Goal: Register for event/course

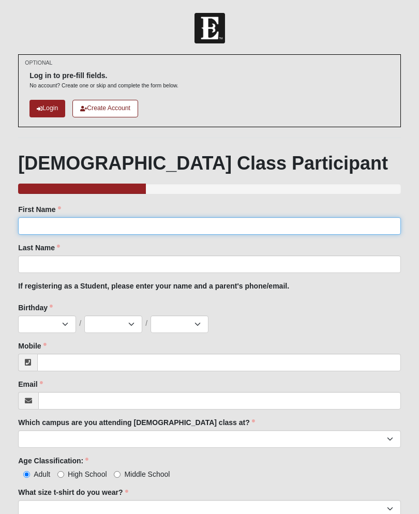
click at [327, 221] on input "First Name" at bounding box center [209, 226] width 382 height 18
type input "[PERSON_NAME]"
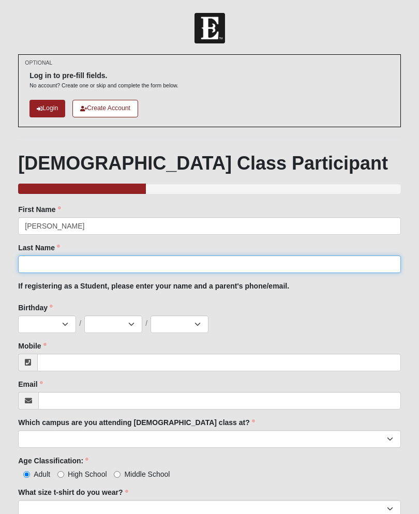
click at [181, 255] on input "Last Name" at bounding box center [209, 264] width 382 height 18
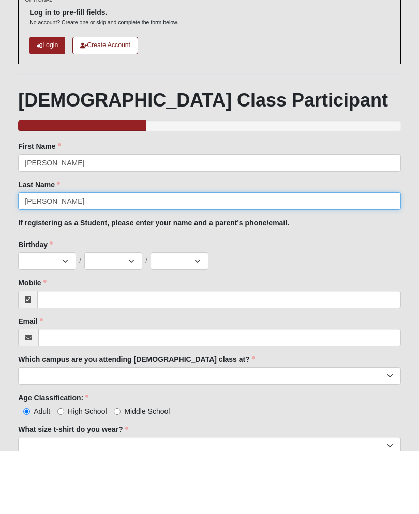
type input "[PERSON_NAME]"
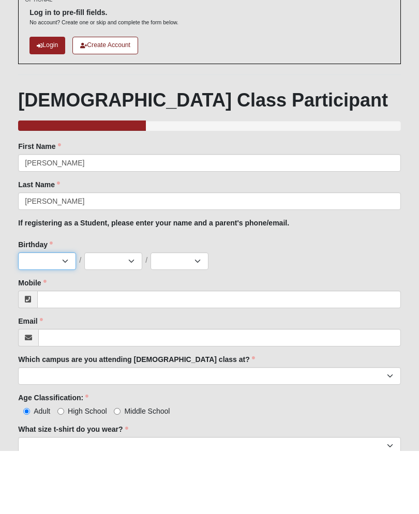
click at [53, 315] on select "Jan Feb Mar Apr May Jun Jul Aug Sep Oct Nov Dec" at bounding box center [47, 324] width 58 height 18
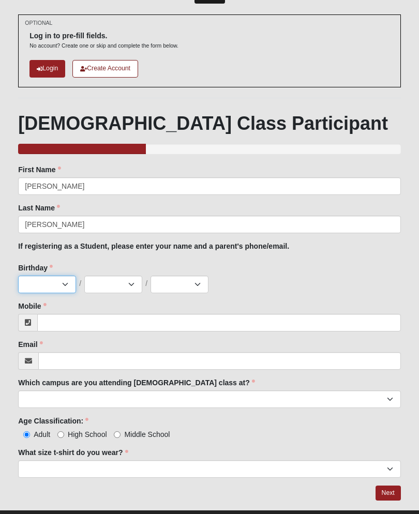
select select "1"
click at [129, 277] on select "1 2 3 4 5 6 7 8 9 10 11 12 13 14 15 16 17 18 19 20 21 22 23 24 25 26 27 28 29 3…" at bounding box center [113, 284] width 58 height 18
select select "5"
click at [185, 282] on select "2025 2024 2023 2022 2021 2020 2019 2018 2017 2016 2015 2014 2013 2012 2011 2010…" at bounding box center [179, 284] width 58 height 18
select select "1991"
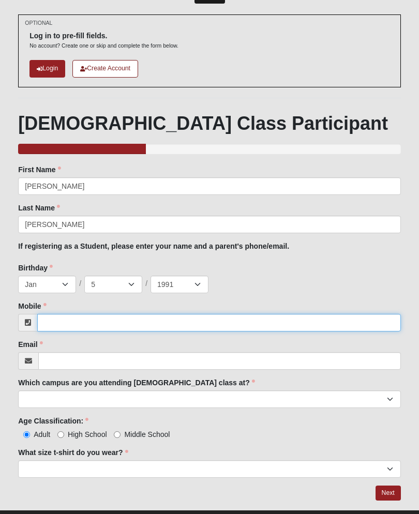
click at [86, 326] on input "Mobile" at bounding box center [218, 323] width 363 height 18
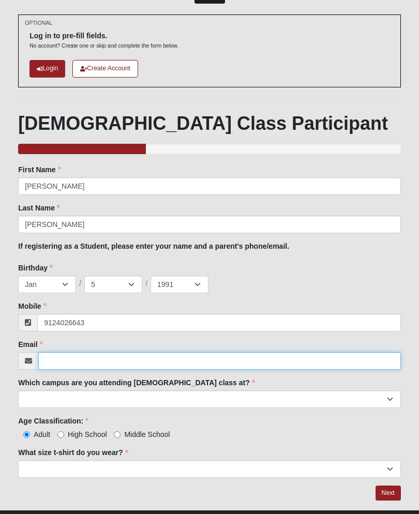
click at [114, 364] on input "Email" at bounding box center [219, 361] width 362 height 18
type input "(912) 402-6643"
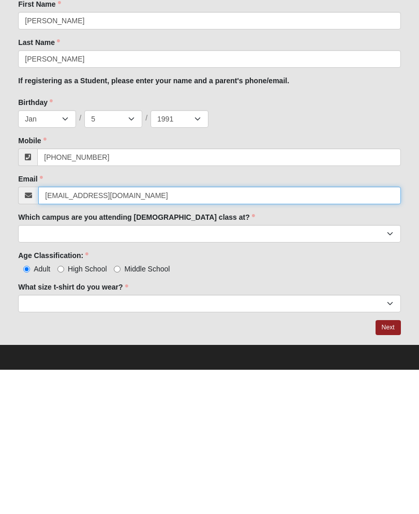
type input "kristylynnbabyy@gmail.com"
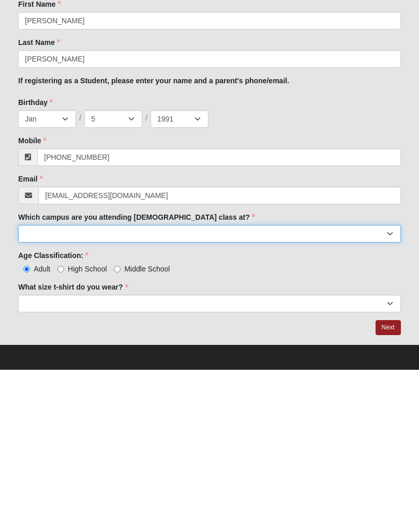
click at [260, 369] on select "Arlington Baymeadows Eleven22 Online Fleming Island Jesup Mandarin North Jax Or…" at bounding box center [209, 378] width 382 height 18
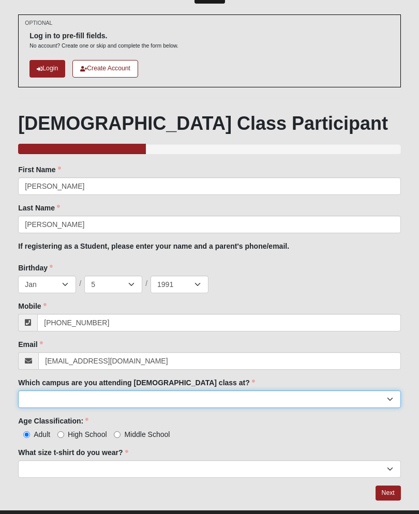
select select "12"
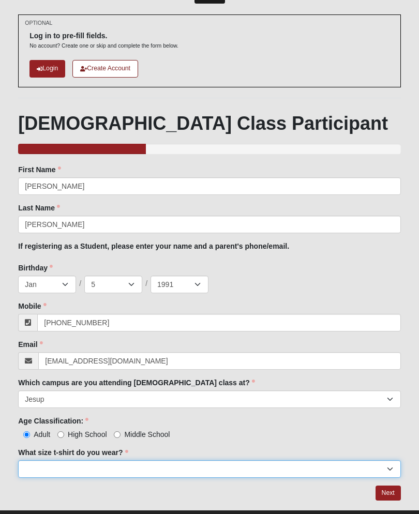
click at [161, 471] on select "Small Medium Large XL 2XL 3XL" at bounding box center [209, 469] width 382 height 18
select select "Medium"
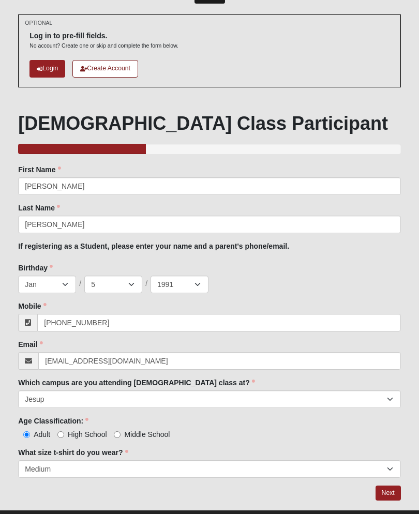
click at [390, 493] on link "Next" at bounding box center [387, 492] width 25 height 15
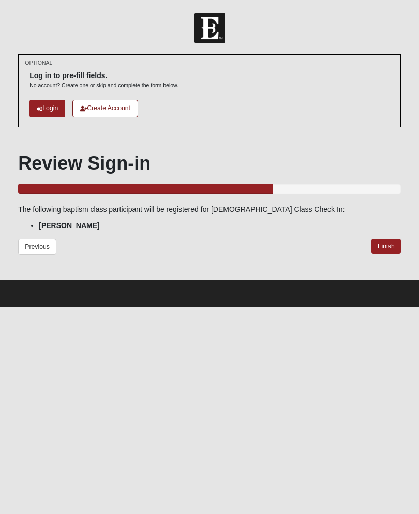
click at [396, 246] on link "Finish" at bounding box center [385, 246] width 29 height 15
